Goal: Information Seeking & Learning: Learn about a topic

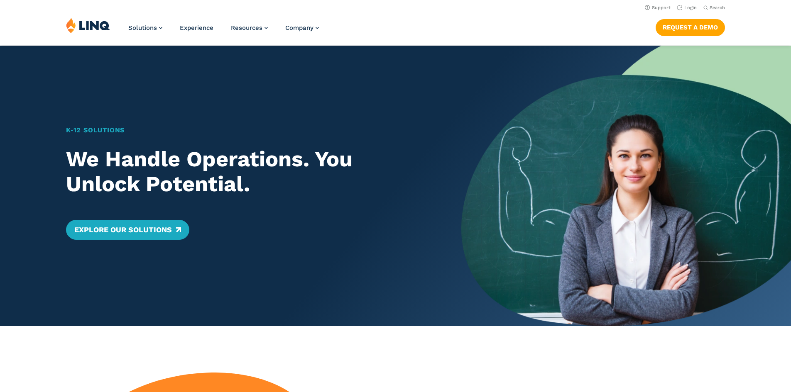
scroll to position [83, 0]
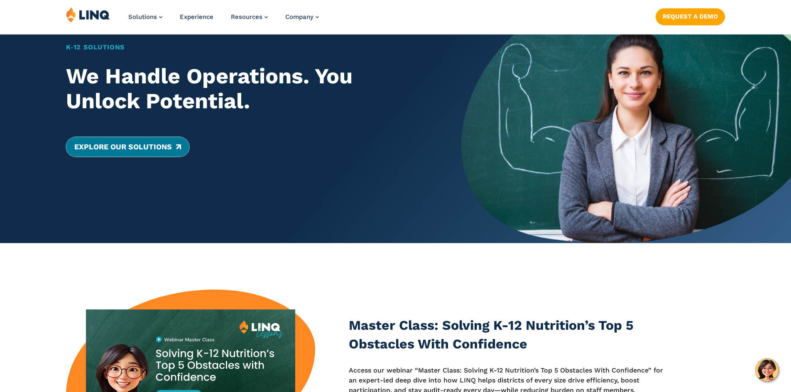
click at [155, 151] on link "Explore Our Solutions" at bounding box center [127, 147] width 123 height 20
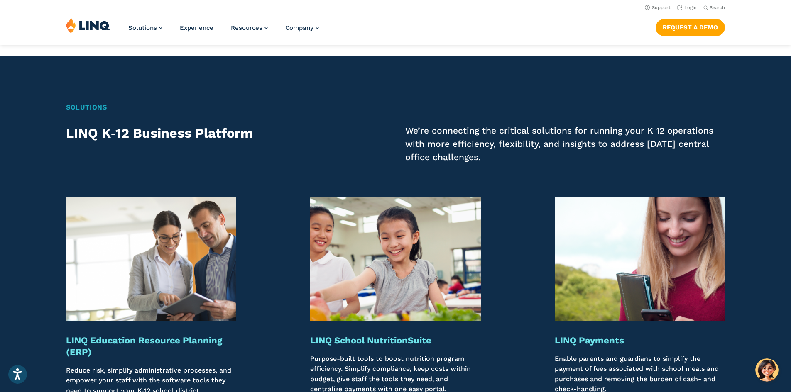
scroll to position [623, 0]
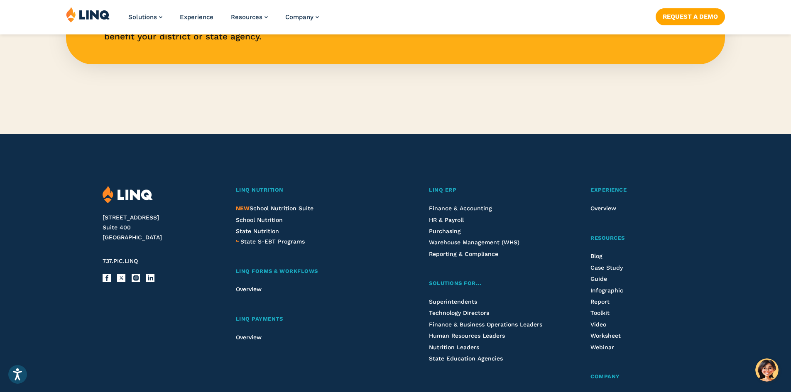
scroll to position [2200, 0]
